Goal: Navigation & Orientation: Find specific page/section

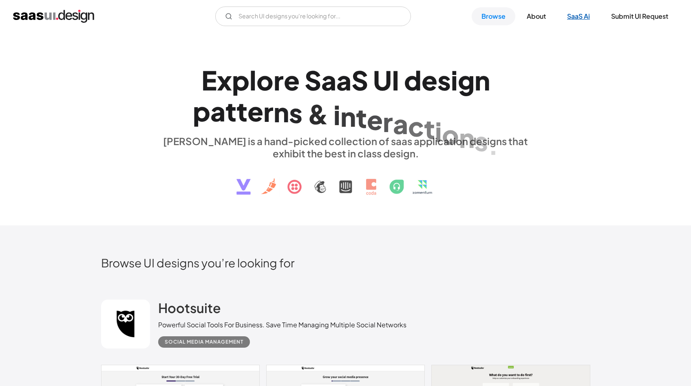
click at [572, 14] on link "SaaS Ai" at bounding box center [579, 16] width 42 height 18
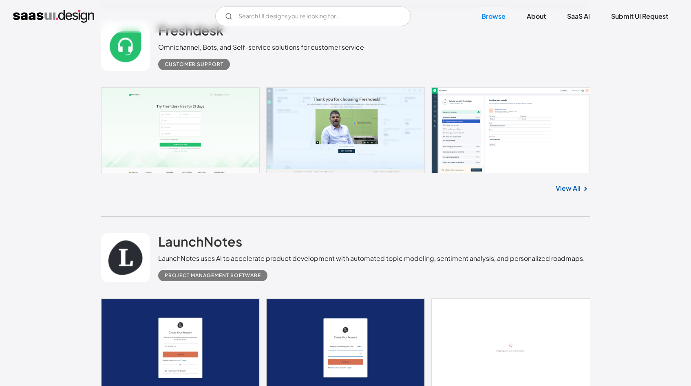
scroll to position [2420, 0]
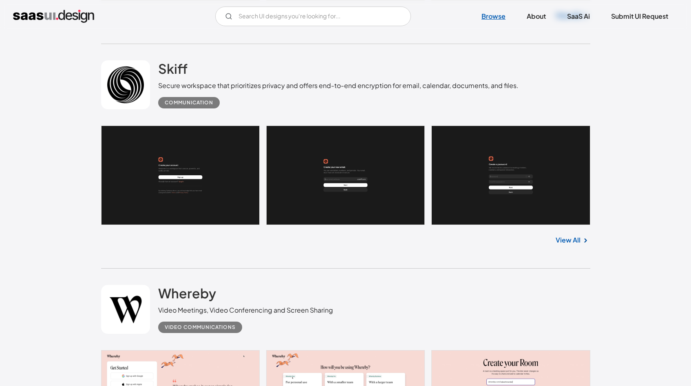
click at [500, 21] on link "Browse" at bounding box center [494, 16] width 44 height 18
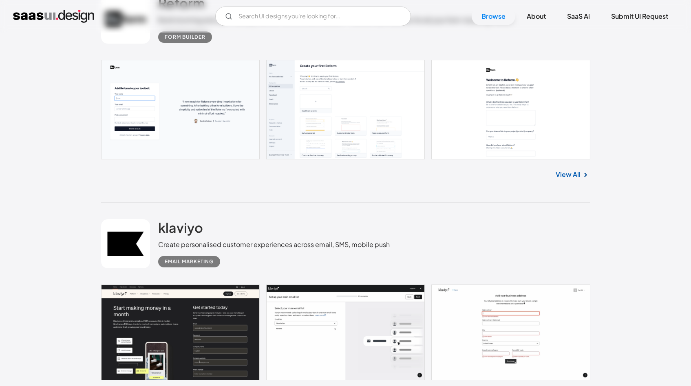
scroll to position [1179, 0]
click at [282, 97] on link at bounding box center [345, 110] width 489 height 100
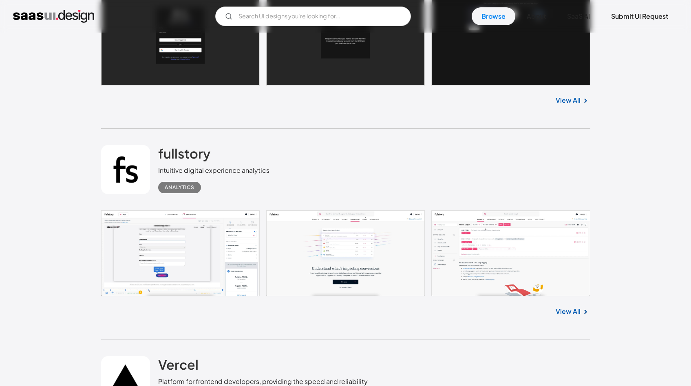
scroll to position [4178, 0]
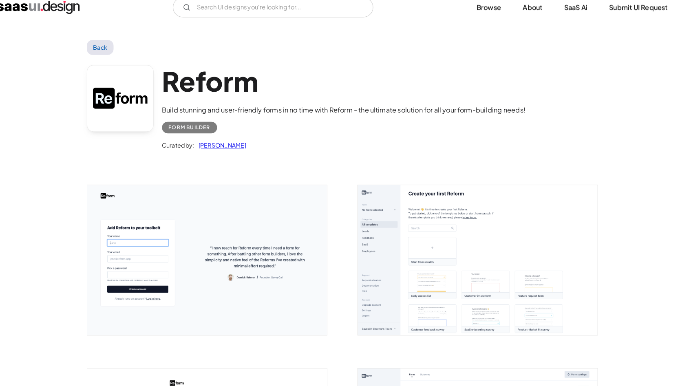
scroll to position [3, 0]
